Goal: Manage account settings

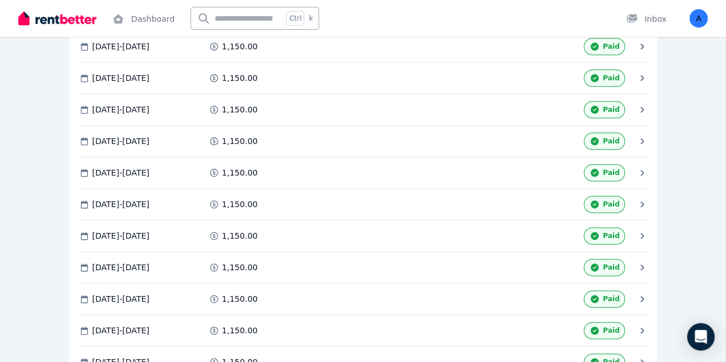
scroll to position [631, 0]
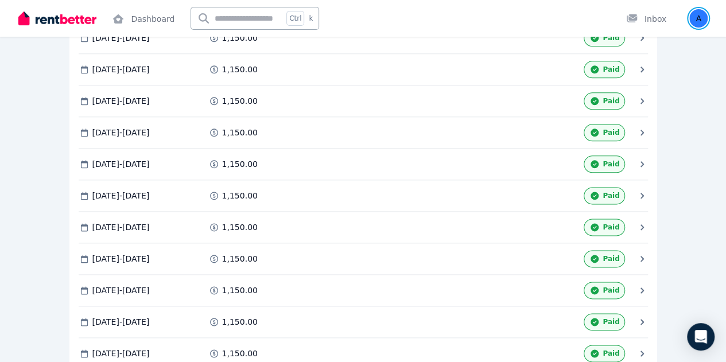
click at [692, 16] on img "button" at bounding box center [698, 18] width 18 height 18
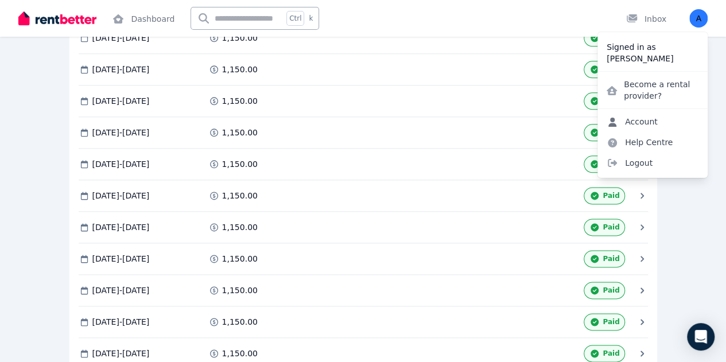
click at [650, 125] on link "Account" at bounding box center [631, 121] width 69 height 21
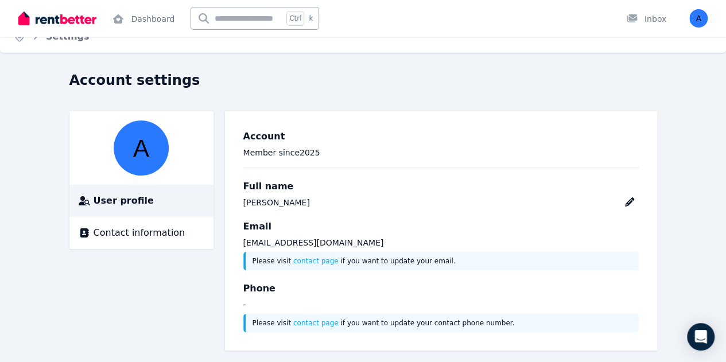
scroll to position [25, 0]
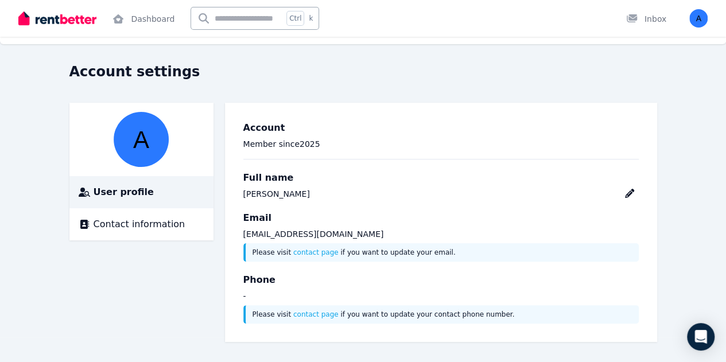
click at [243, 290] on p "-" at bounding box center [440, 295] width 395 height 11
click at [243, 296] on p "-" at bounding box center [440, 295] width 395 height 11
click at [634, 193] on icon at bounding box center [629, 193] width 9 height 9
click at [243, 301] on div "Phone - Please visit contact page if you want to update your contact phone numb…" at bounding box center [440, 298] width 395 height 51
click at [234, 293] on div "Account Member since [DATE] Full name [PERSON_NAME] Email [EMAIL_ADDRESS][DOMAI…" at bounding box center [441, 222] width 414 height 221
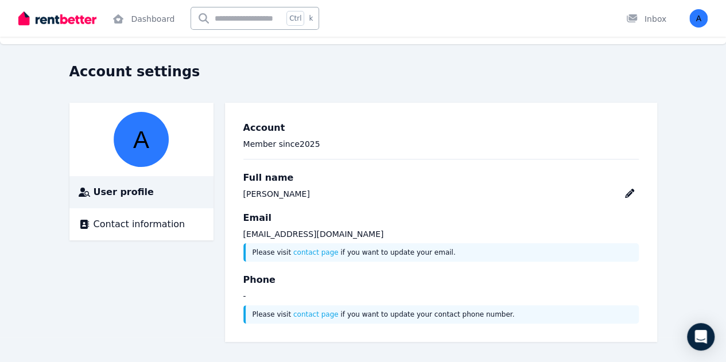
click at [243, 300] on p "-" at bounding box center [440, 295] width 395 height 11
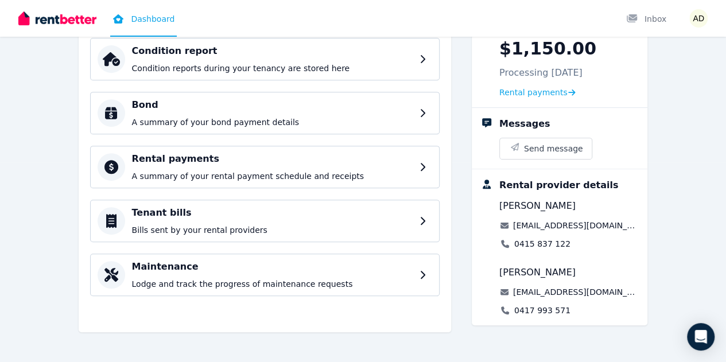
scroll to position [200, 0]
